Goal: Information Seeking & Learning: Find specific fact

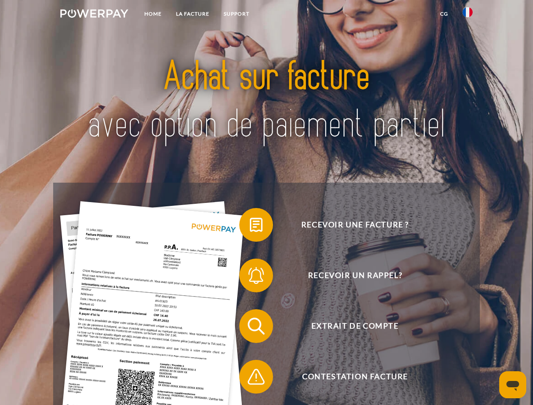
click at [94, 15] on img at bounding box center [94, 13] width 68 height 8
click at [468, 15] on img at bounding box center [468, 12] width 10 height 10
click at [444, 14] on link "CG" at bounding box center [444, 13] width 22 height 15
click at [250, 227] on span at bounding box center [244, 225] width 42 height 42
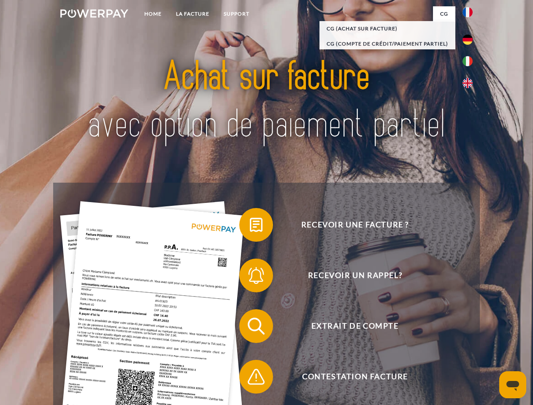
click at [250, 277] on span at bounding box center [244, 276] width 42 height 42
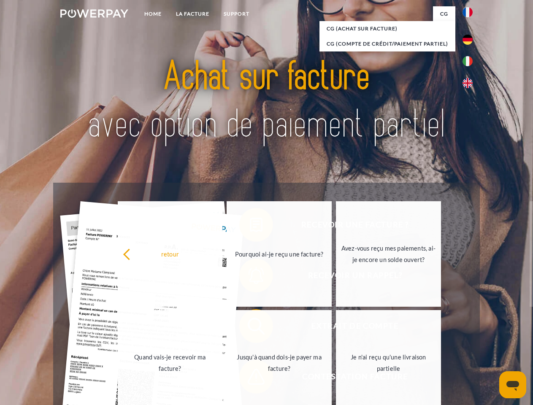
click at [250, 328] on link "Jusqu'à quand dois-je payer ma facture?" at bounding box center [279, 363] width 105 height 106
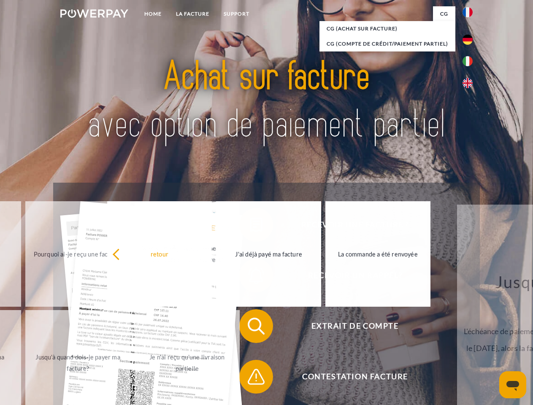
click at [250, 379] on span at bounding box center [244, 377] width 42 height 42
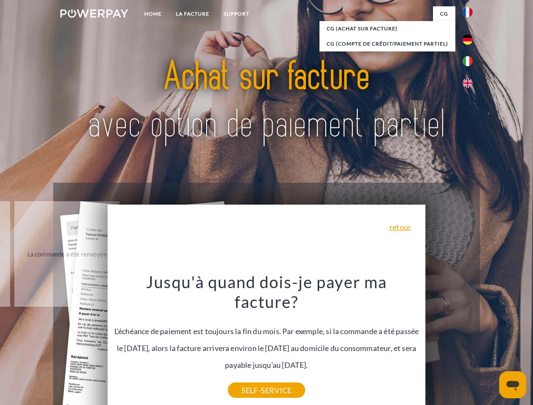
click at [513, 385] on icon "Ouvrir la fenêtre de messagerie" at bounding box center [513, 386] width 13 height 10
